Goal: Task Accomplishment & Management: Manage account settings

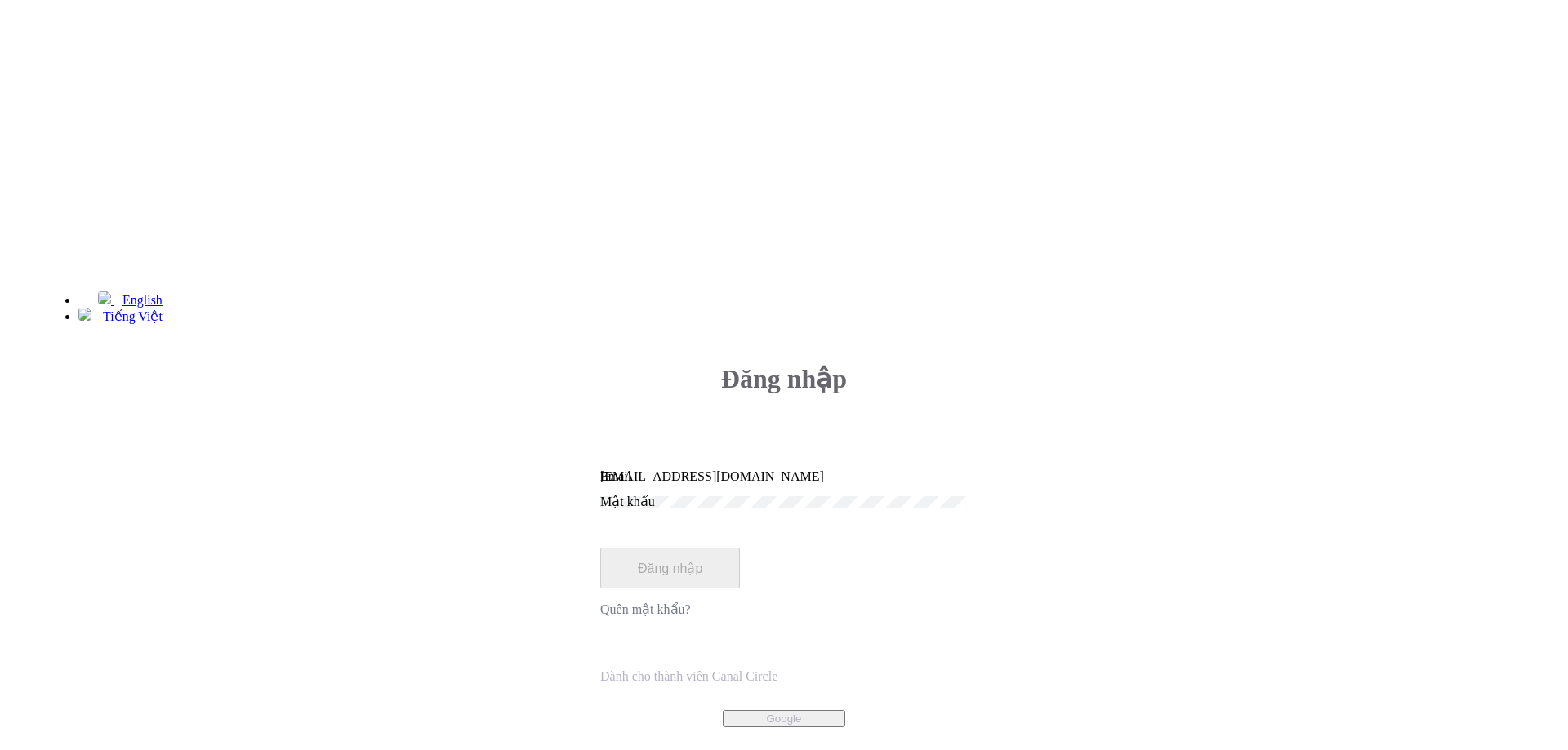
click at [928, 469] on input "[EMAIL_ADDRESS][DOMAIN_NAME]" at bounding box center [784, 476] width 368 height 15
click at [968, 469] on input "lienpt@m7mfi.vn" at bounding box center [784, 476] width 368 height 15
click at [961, 469] on input "[EMAIL_ADDRESS][DOMAIN_NAME]" at bounding box center [784, 476] width 368 height 15
click at [740, 547] on button "Đăng nhập" at bounding box center [669, 568] width 140 height 41
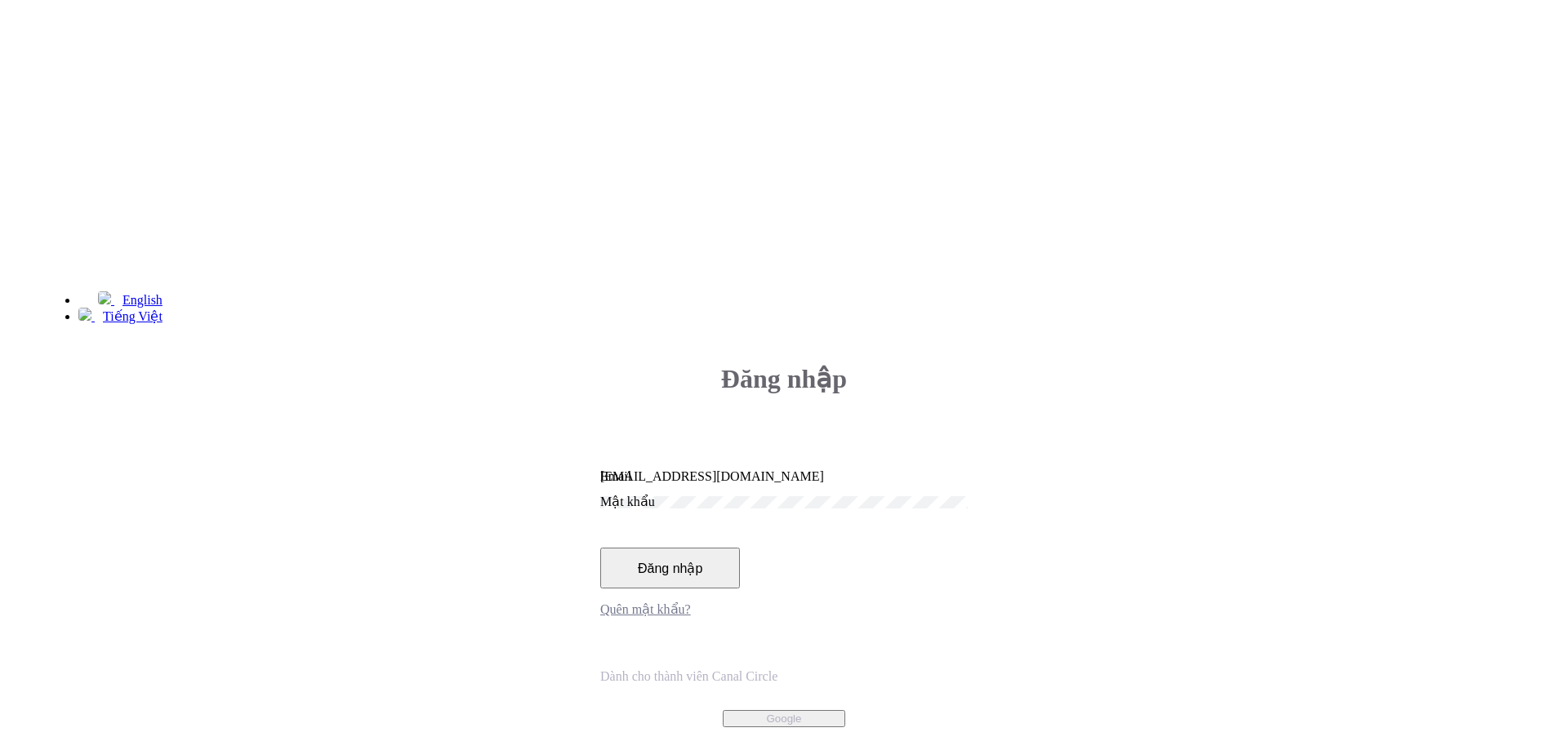
click at [740, 547] on button "Đăng nhập" at bounding box center [669, 568] width 140 height 41
click at [968, 469] on input "[EMAIL_ADDRESS][DOMAIN_NAME]" at bounding box center [784, 476] width 368 height 15
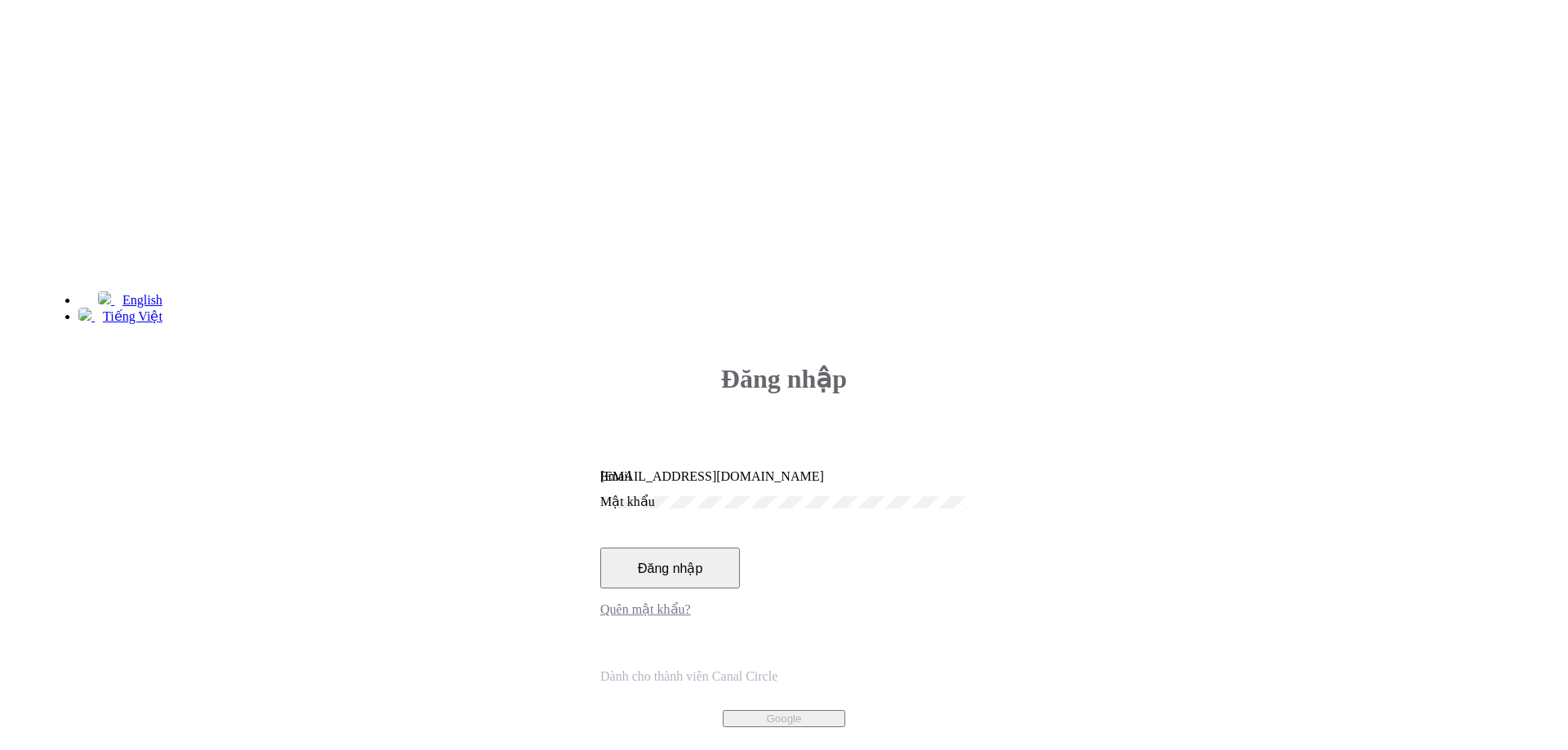
click at [740, 547] on button "Đăng nhập" at bounding box center [669, 568] width 140 height 41
click at [968, 469] on div "ngocnt@m7mfi.vn Email" at bounding box center [784, 476] width 368 height 15
click at [968, 469] on input "ngocnt@m7mfi.vn" at bounding box center [784, 476] width 368 height 15
click at [968, 469] on div "ngocnt@m7mfi.vn Email" at bounding box center [784, 476] width 368 height 15
click at [968, 469] on input "ngocnt@m7mfi.vn" at bounding box center [784, 476] width 368 height 15
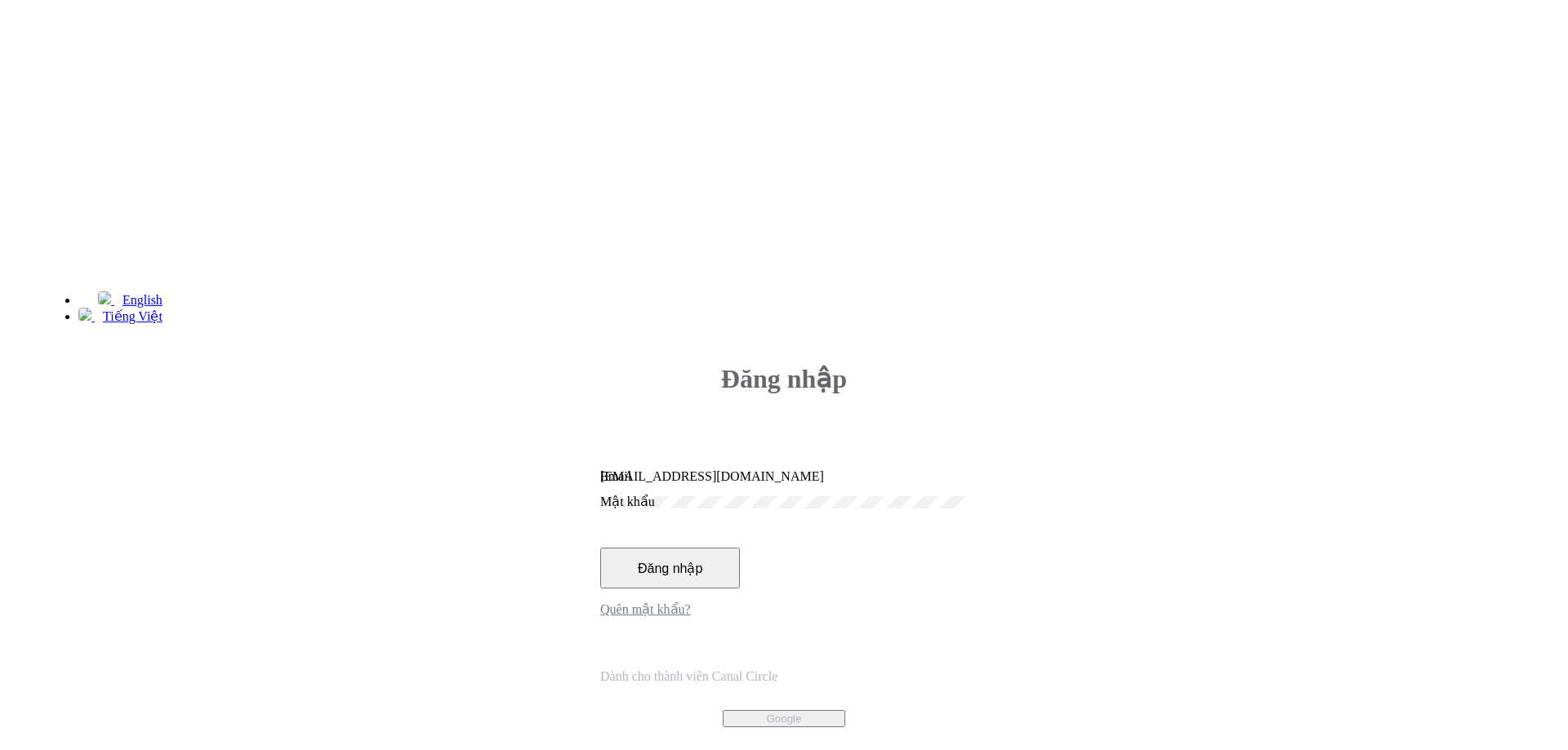
click at [874, 469] on input "[EMAIL_ADDRESS][DOMAIN_NAME]" at bounding box center [784, 476] width 368 height 15
type input "minhnt02@m7mfi.vn"
click at [838, 337] on div "Đăng nhập minhnt02@m7mfi.vn Email Mật khẩu Đăng nhập Quên mật khẩu?" at bounding box center [784, 532] width 1477 height 390
click at [968, 469] on div "minhnt02@m7mfi.vn Email" at bounding box center [784, 476] width 368 height 15
drag, startPoint x: 911, startPoint y: 359, endPoint x: 880, endPoint y: 429, distance: 76.6
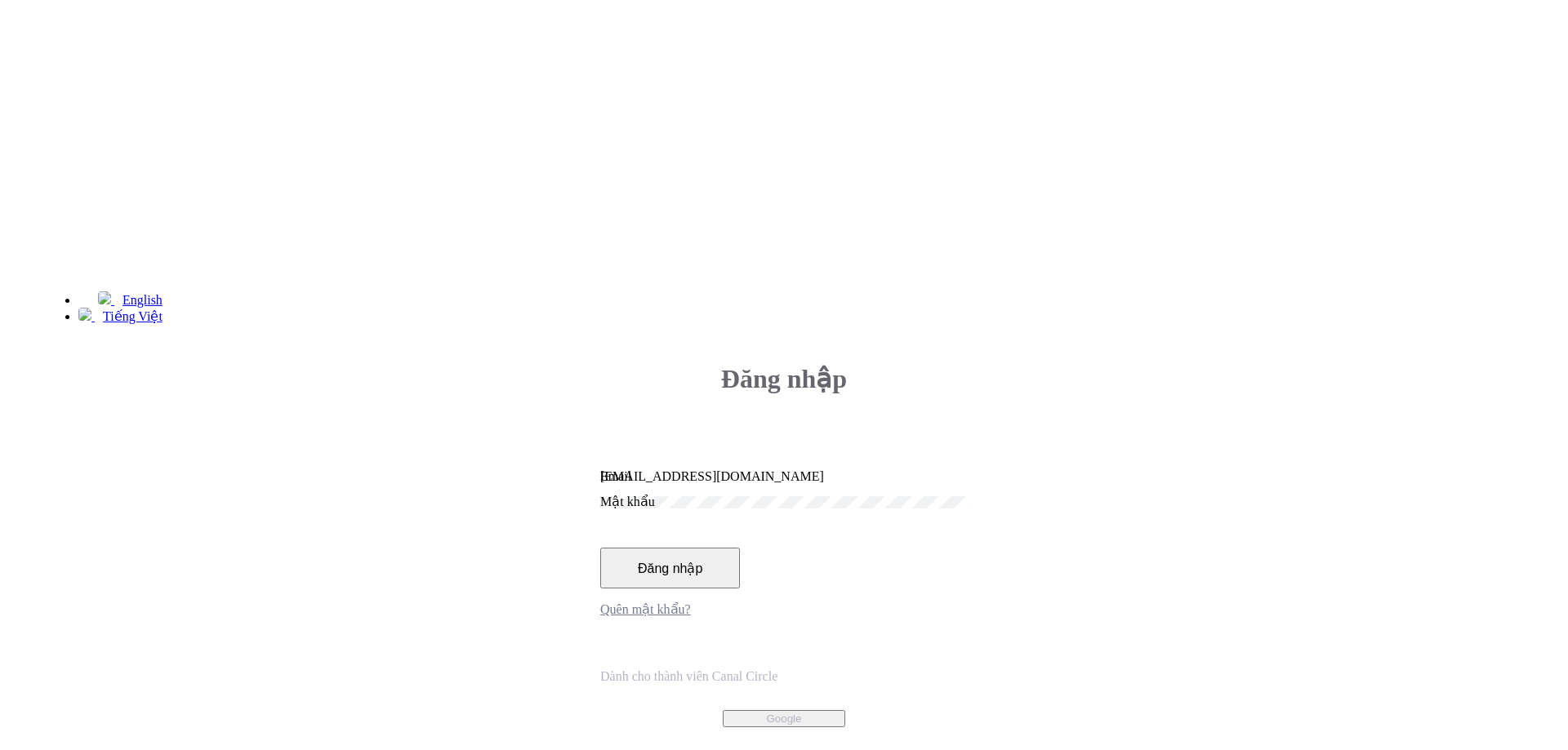
click at [740, 547] on button "Đăng nhập" at bounding box center [669, 568] width 140 height 41
click at [827, 347] on div "Đăng nhập minhnt02@m7mfi.vn Email Mật khẩu Đăng nhập Quên mật khẩu?" at bounding box center [784, 532] width 1477 height 390
click at [600, 547] on button "Đăng nhập" at bounding box center [669, 568] width 140 height 41
click at [968, 469] on input "[EMAIL_ADDRESS][DOMAIN_NAME]" at bounding box center [784, 476] width 368 height 15
type input "[EMAIL_ADDRESS][DOMAIN_NAME]"
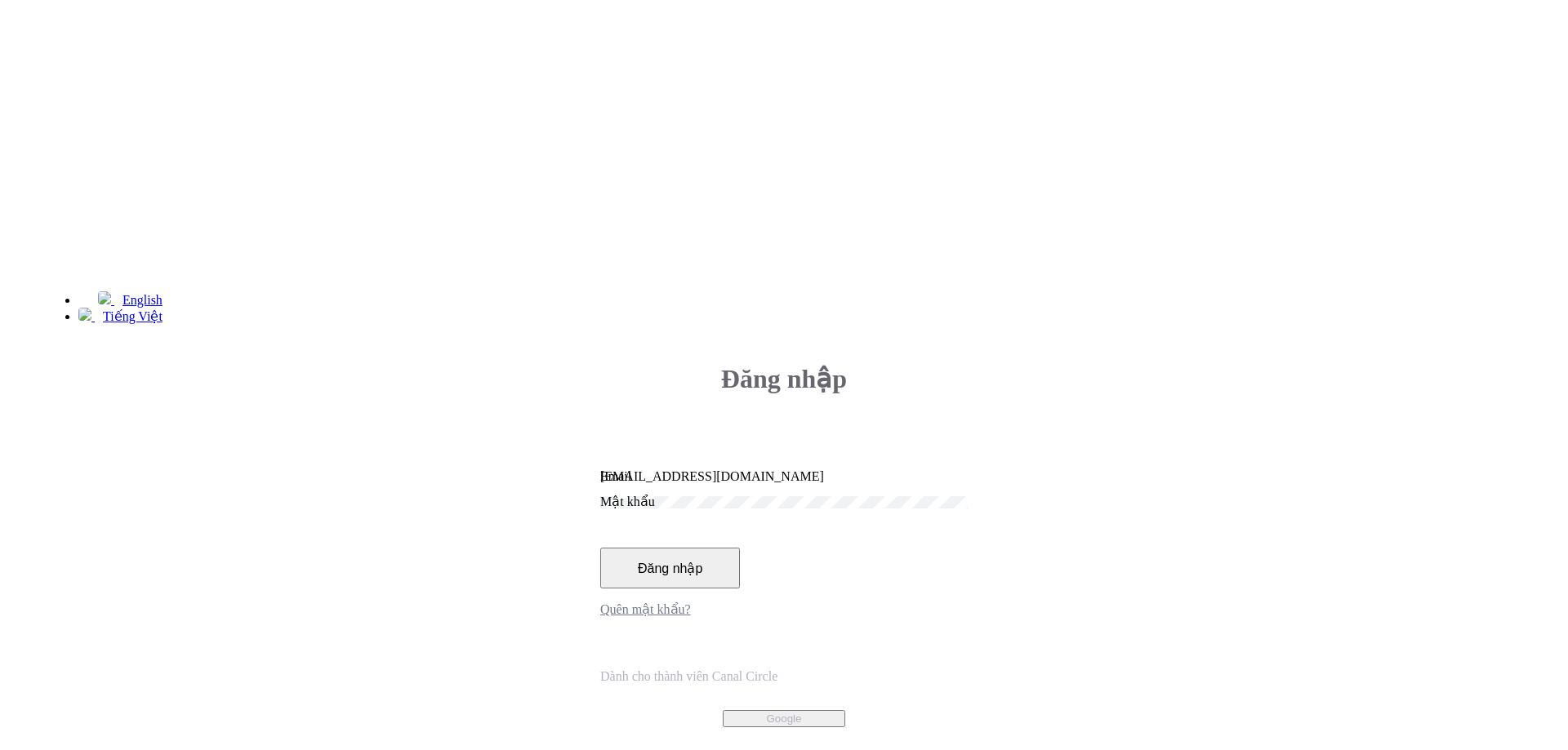
click at [740, 547] on button "Đăng nhập" at bounding box center [669, 568] width 140 height 41
click at [967, 469] on input "[EMAIL_ADDRESS][DOMAIN_NAME]" at bounding box center [784, 476] width 368 height 15
type input "nganvtk@m7mfi.vn"
click at [945, 469] on div "nganvtk@m7mfi.vn Email" at bounding box center [784, 476] width 368 height 15
click at [946, 469] on input "nganvtk@m7mfi.vn" at bounding box center [784, 476] width 368 height 15
